Goal: Use online tool/utility: Utilize a website feature to perform a specific function

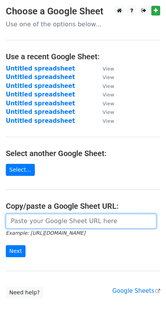
click at [40, 214] on input "url" at bounding box center [81, 221] width 151 height 15
paste input "[URL][DOMAIN_NAME]"
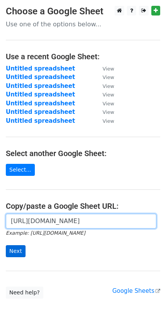
type input "[URL][DOMAIN_NAME]"
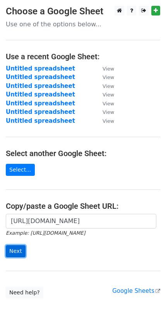
scroll to position [0, 0]
click at [17, 246] on input "Next" at bounding box center [16, 252] width 20 height 12
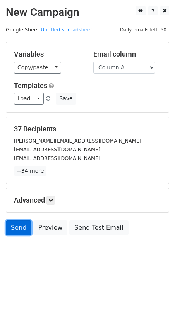
click at [19, 221] on link "Send" at bounding box center [19, 228] width 26 height 15
